Goal: Transaction & Acquisition: Obtain resource

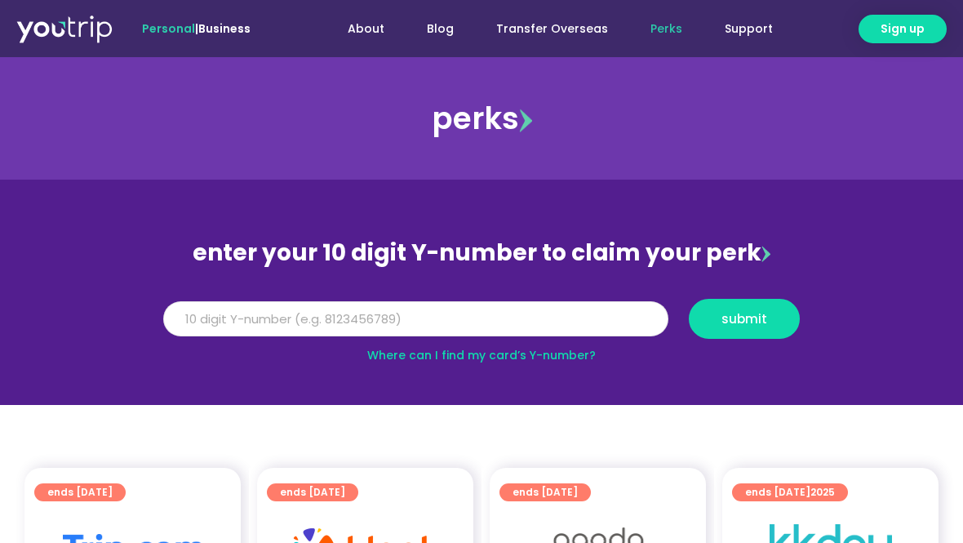
click at [393, 332] on input "Y Number" at bounding box center [415, 319] width 505 height 36
click at [393, 322] on input "Y Number" at bounding box center [415, 319] width 505 height 36
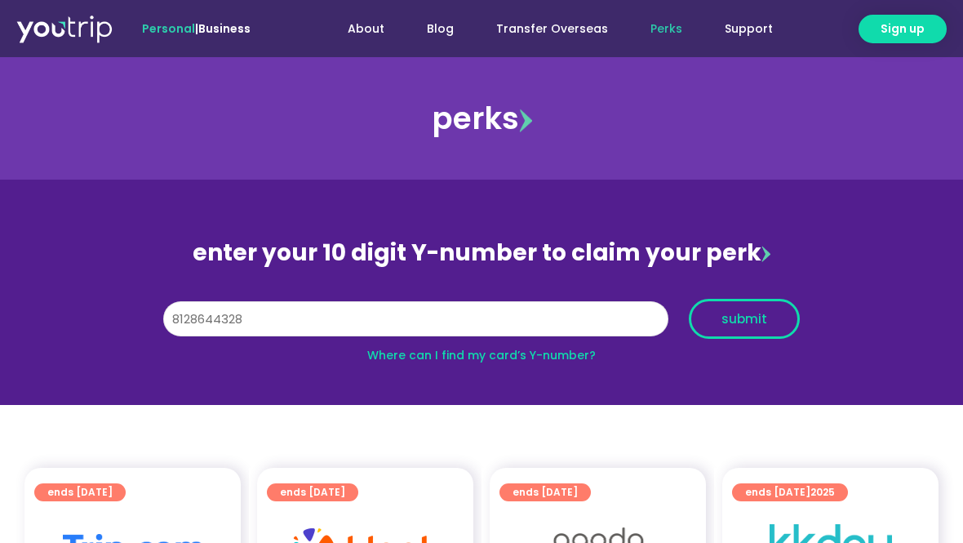
type input "8128644328"
click at [752, 317] on span "submit" at bounding box center [744, 319] width 46 height 12
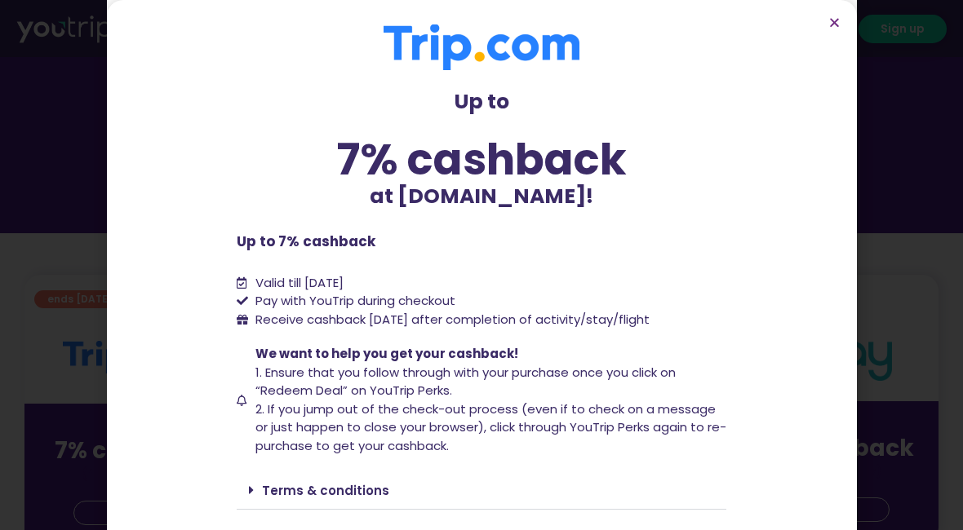
scroll to position [87, 0]
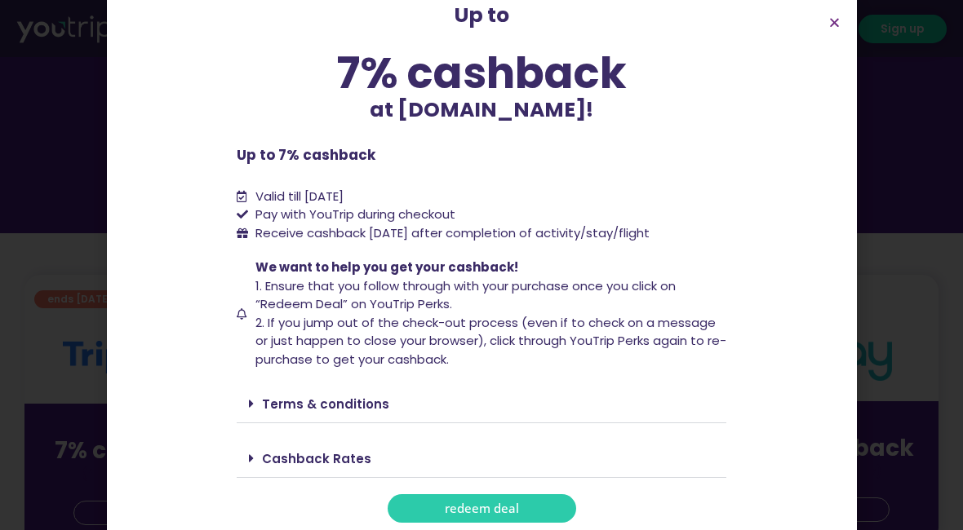
click at [527, 455] on div "Cashback Rates" at bounding box center [482, 459] width 490 height 38
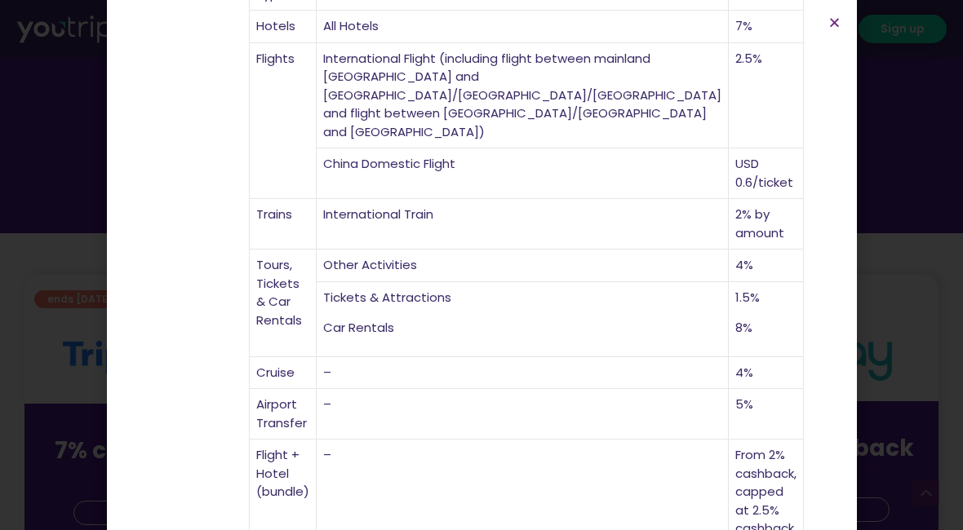
scroll to position [305, 0]
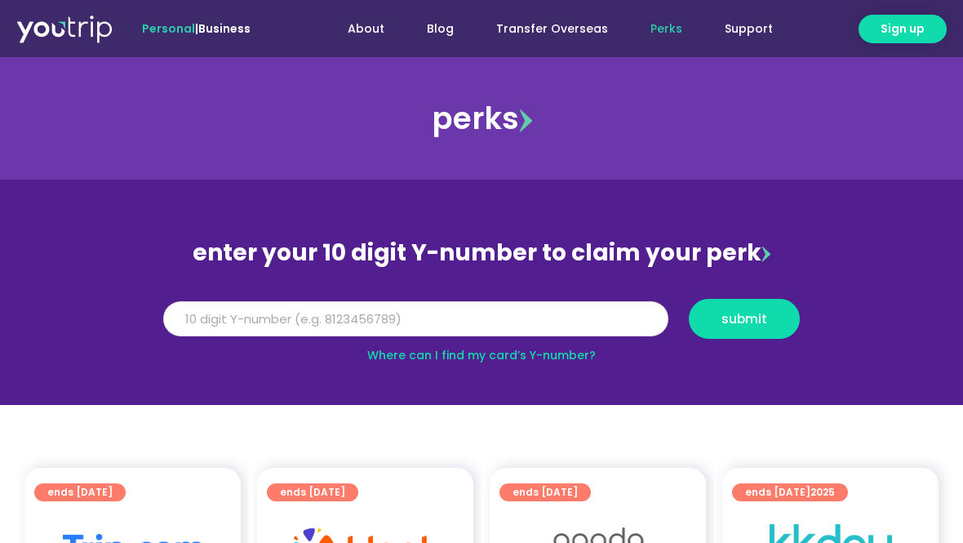
click at [329, 311] on input "Y Number" at bounding box center [415, 319] width 505 height 36
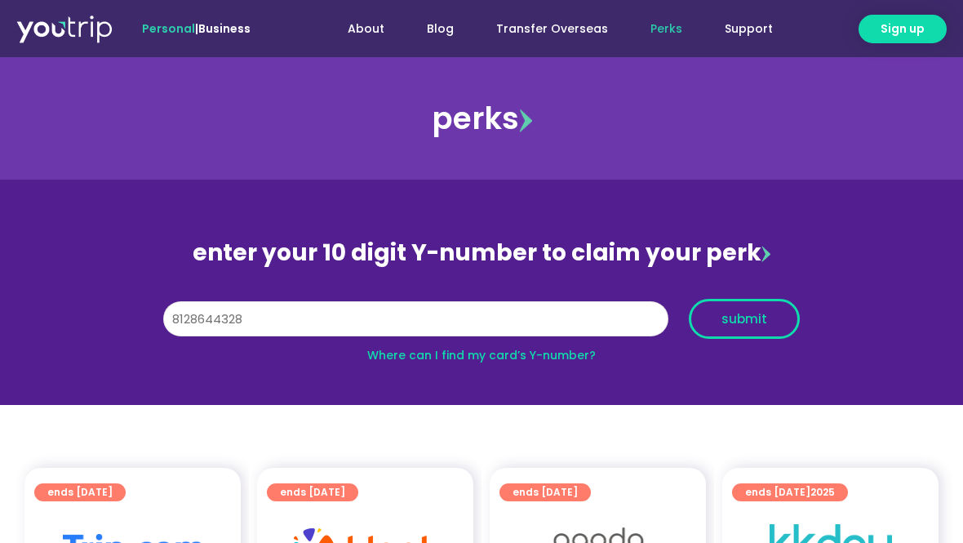
type input "8128644328"
click at [718, 323] on span "submit" at bounding box center [744, 319] width 83 height 12
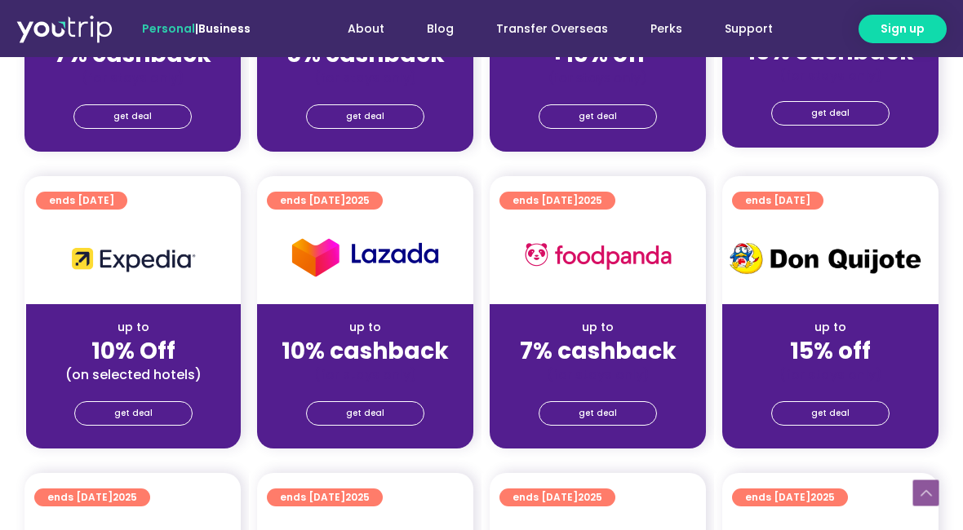
scroll to position [347, 0]
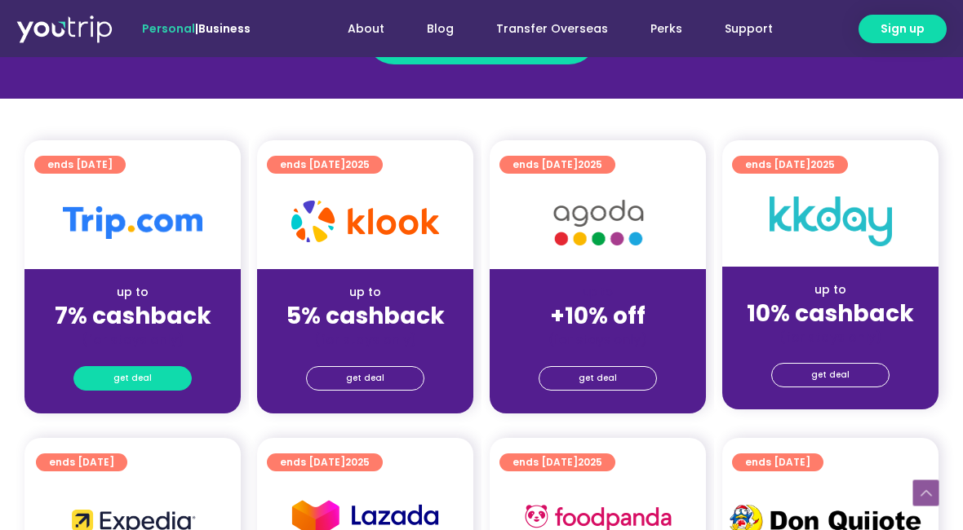
click at [158, 381] on link "get deal" at bounding box center [132, 378] width 118 height 24
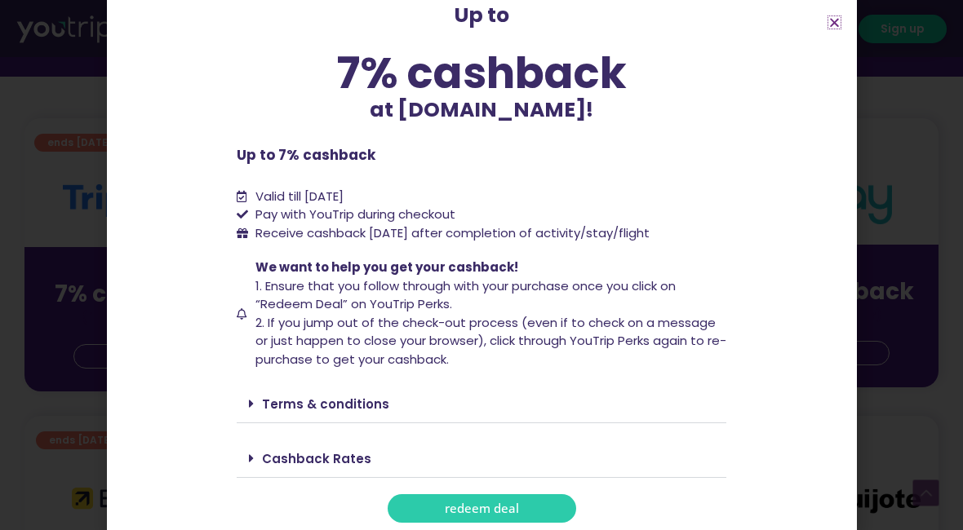
scroll to position [372, 0]
click at [348, 400] on link "Terms & conditions" at bounding box center [325, 404] width 127 height 17
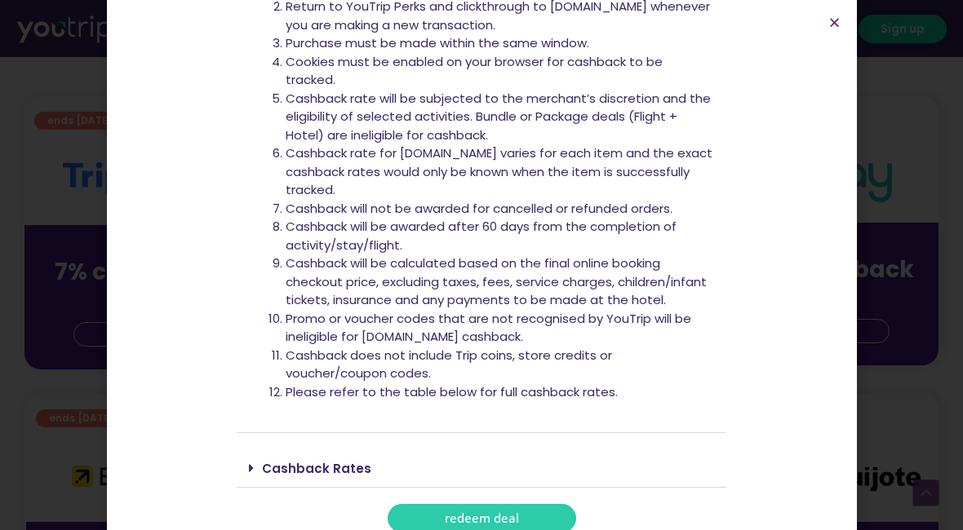
scroll to position [470, 0]
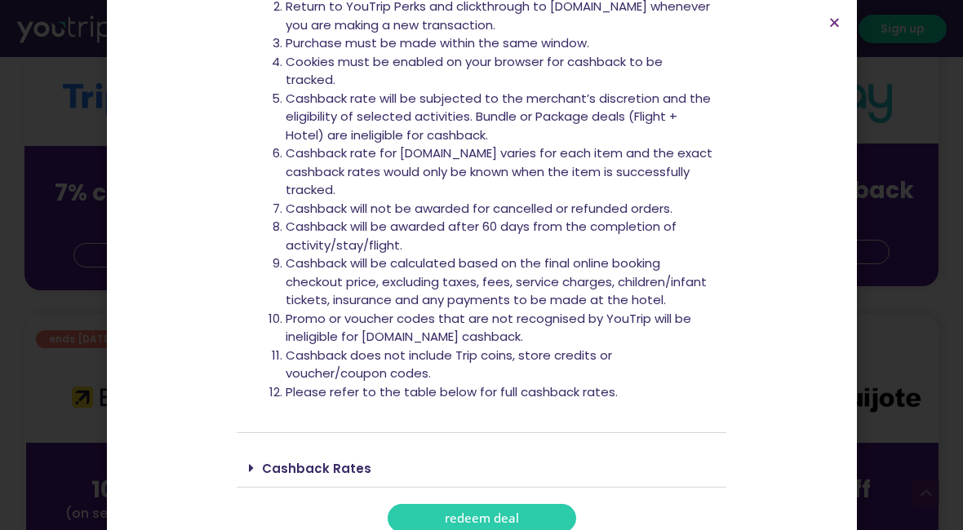
click at [515, 504] on link "redeem deal" at bounding box center [482, 518] width 189 height 29
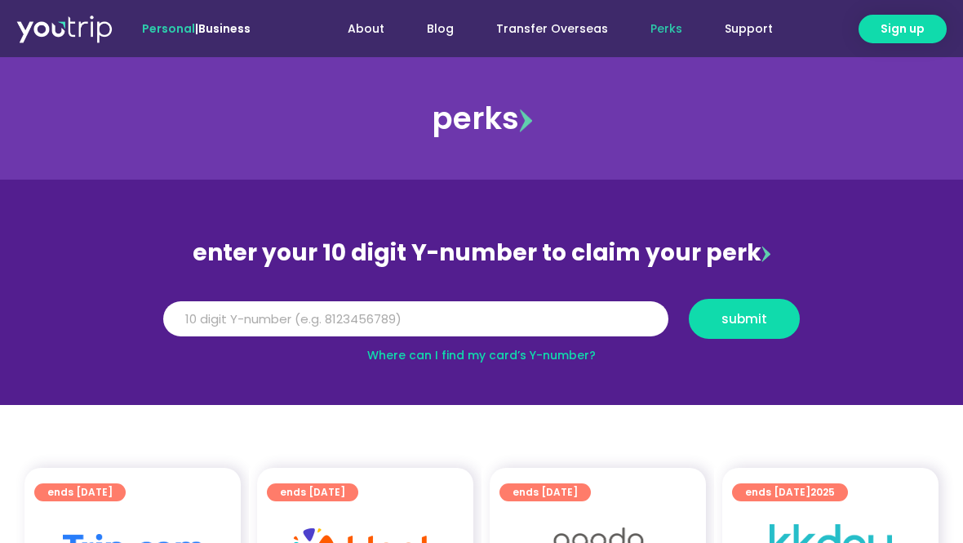
click at [409, 322] on input "Y Number" at bounding box center [415, 319] width 505 height 36
type input "8128644328"
click at [705, 328] on button "submit" at bounding box center [744, 319] width 111 height 40
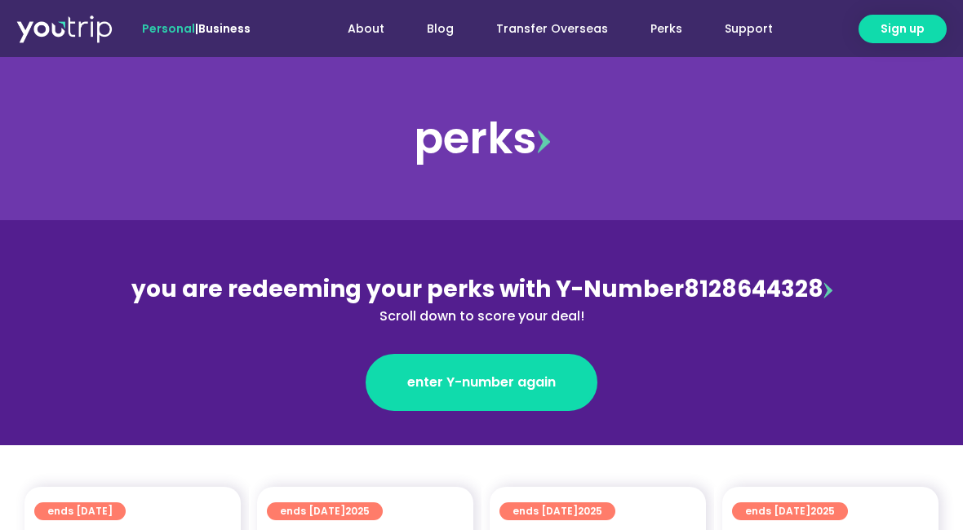
scroll to position [249, 0]
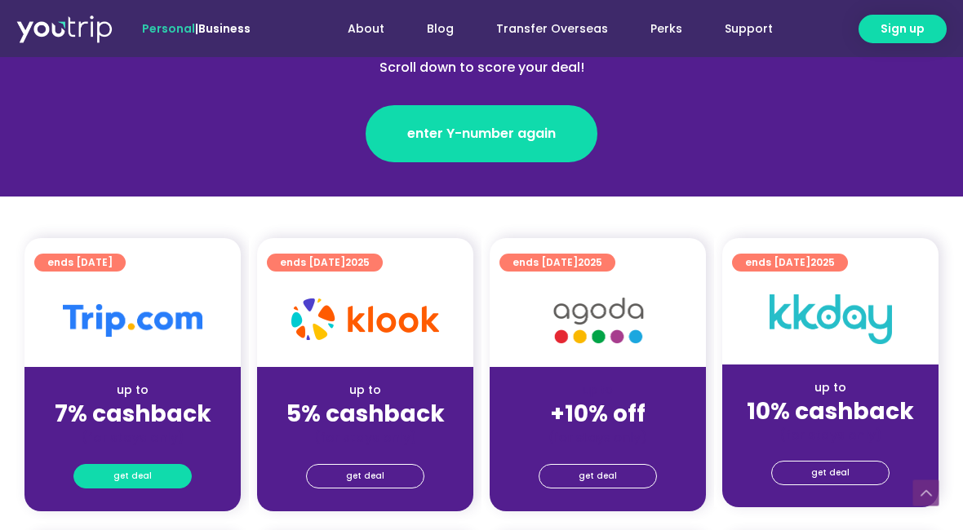
click at [119, 475] on span "get deal" at bounding box center [132, 476] width 38 height 23
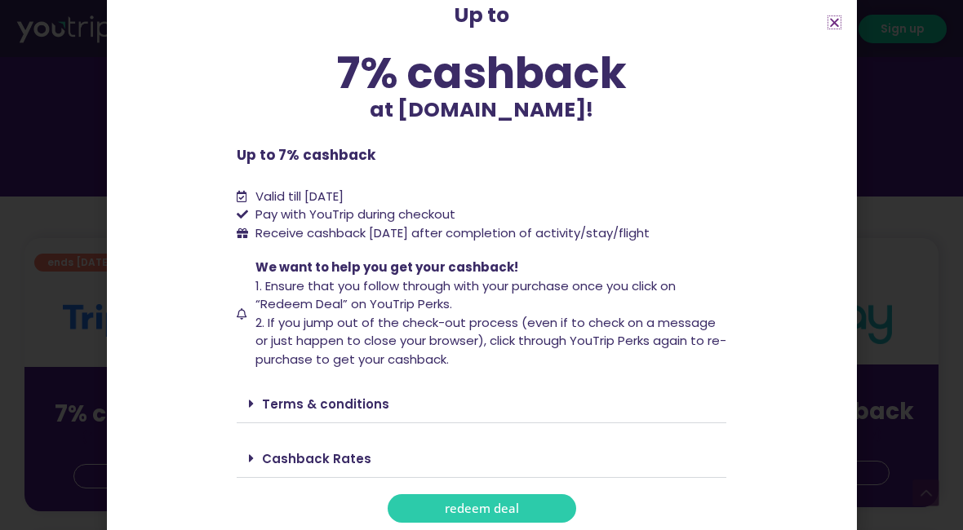
scroll to position [536, 0]
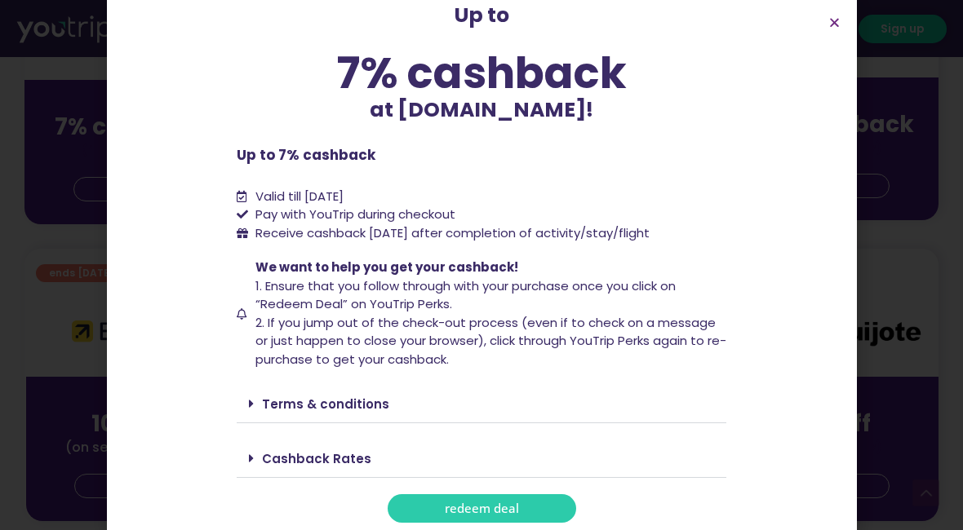
click at [466, 503] on span "redeem deal" at bounding box center [482, 509] width 74 height 12
